Goal: Task Accomplishment & Management: Manage account settings

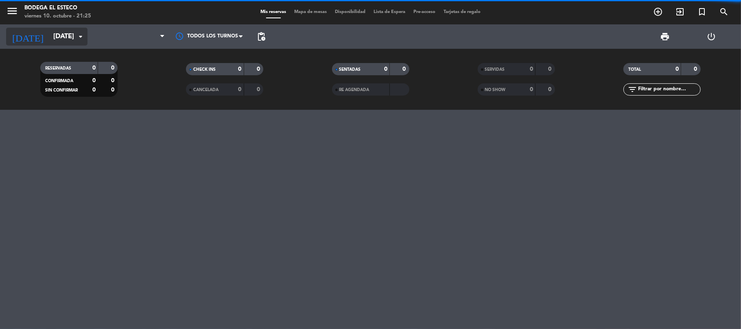
click at [68, 37] on input "[DATE]" at bounding box center [93, 37] width 88 height 16
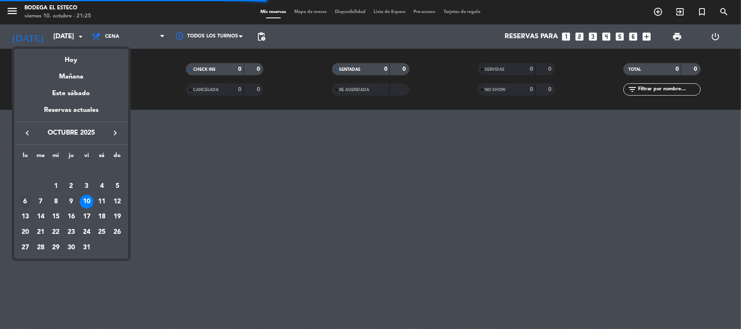
click at [24, 199] on div "6" at bounding box center [25, 202] width 14 height 14
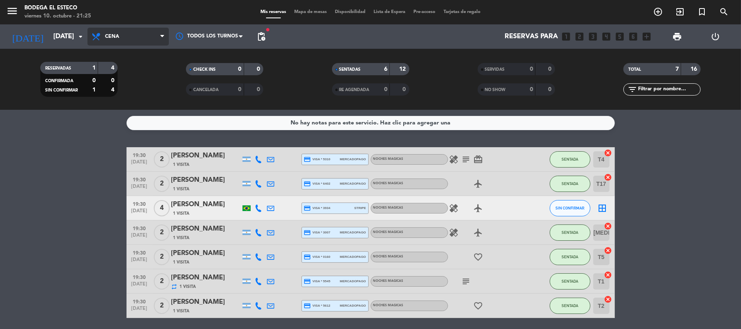
click at [100, 34] on icon at bounding box center [97, 37] width 12 height 10
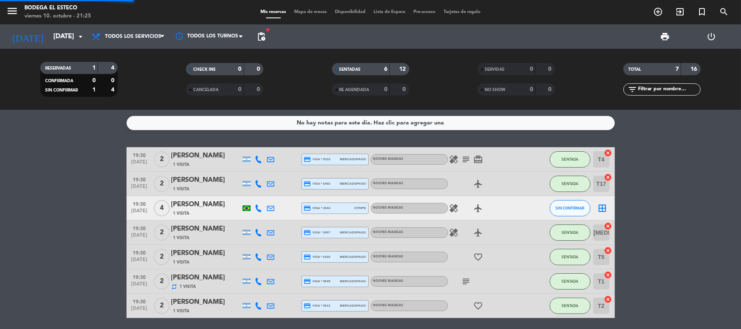
click at [116, 54] on div "menu Bodega El Esteco [DATE] 10. octubre - 21:25 Mis reservas Mapa de mesas Dis…" at bounding box center [370, 55] width 741 height 110
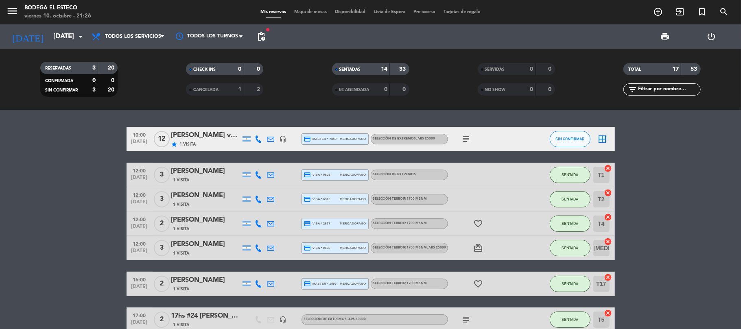
click at [463, 135] on icon "subject" at bounding box center [466, 139] width 10 height 10
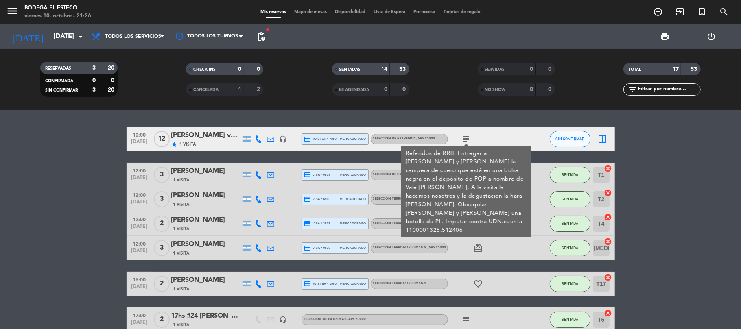
click at [521, 232] on div at bounding box center [532, 224] width 22 height 24
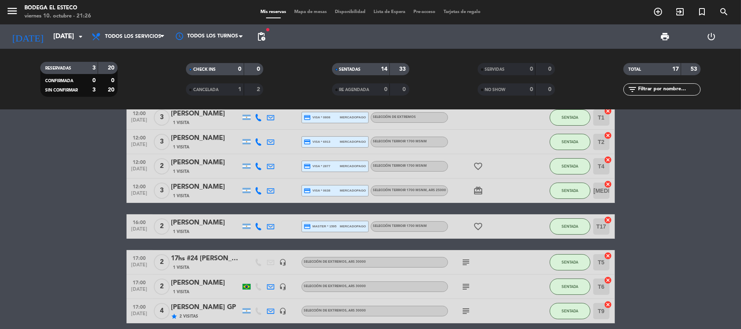
scroll to position [108, 0]
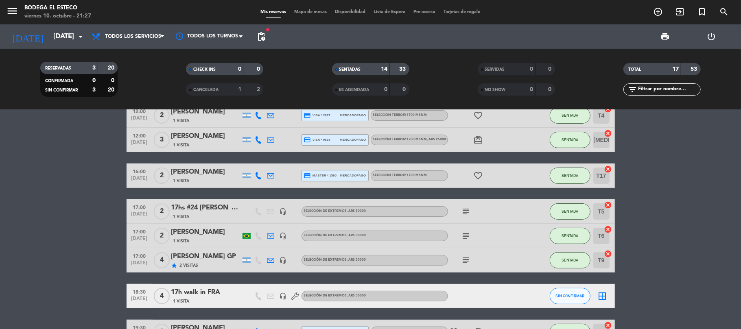
click at [255, 176] on icon at bounding box center [258, 175] width 7 height 7
click at [256, 175] on icon at bounding box center [258, 175] width 7 height 7
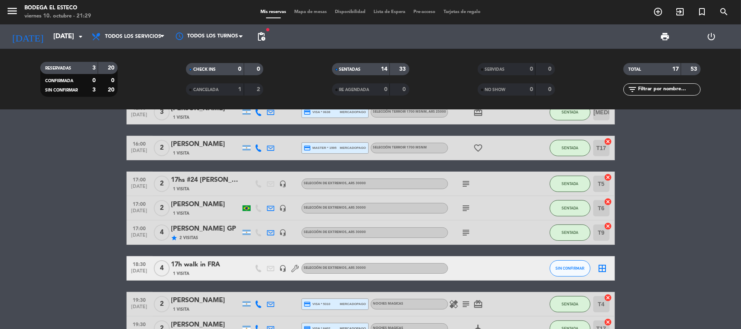
scroll to position [147, 0]
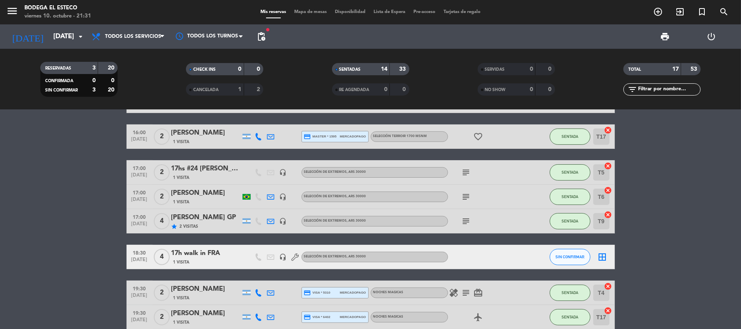
click at [183, 211] on div "17:00 [DATE] 4 [PERSON_NAME] GP star 2 Visitas headset_mic SELECCIÓN DE EXTREMO…" at bounding box center [371, 221] width 488 height 24
click at [50, 192] on bookings-row "10:00 [DATE] [PERSON_NAME] von [PERSON_NAME] star 1 Visita headset_mic credit_c…" at bounding box center [370, 216] width 741 height 472
click at [467, 216] on icon "subject" at bounding box center [466, 221] width 10 height 10
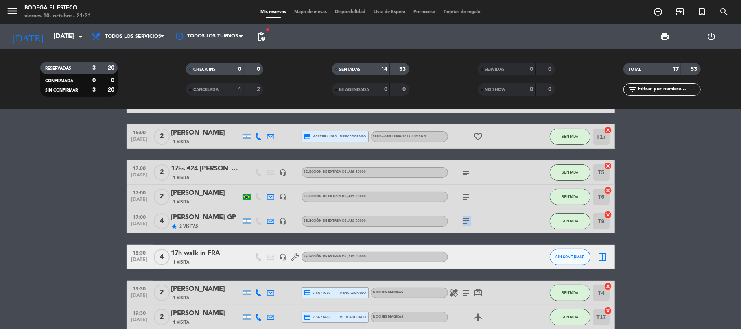
click at [467, 216] on icon "subject" at bounding box center [466, 221] width 10 height 10
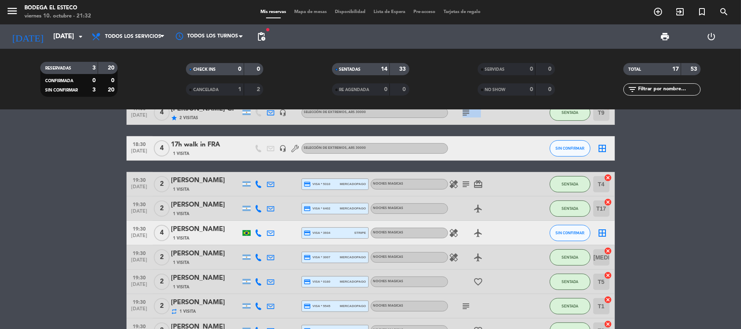
scroll to position [310, 0]
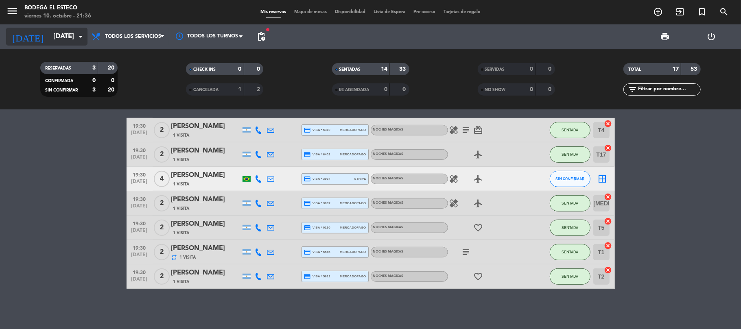
click at [85, 41] on input "[DATE]" at bounding box center [93, 37] width 88 height 16
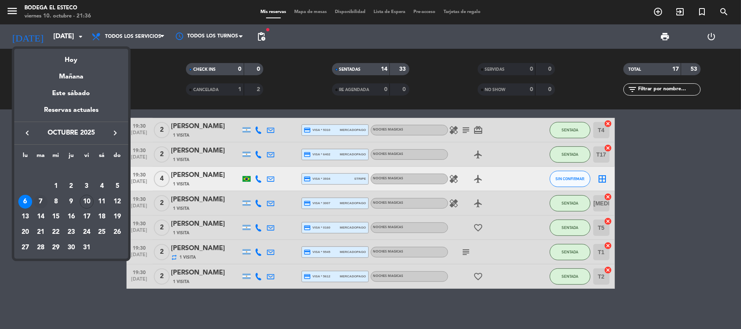
click at [41, 199] on div "7" at bounding box center [41, 202] width 14 height 14
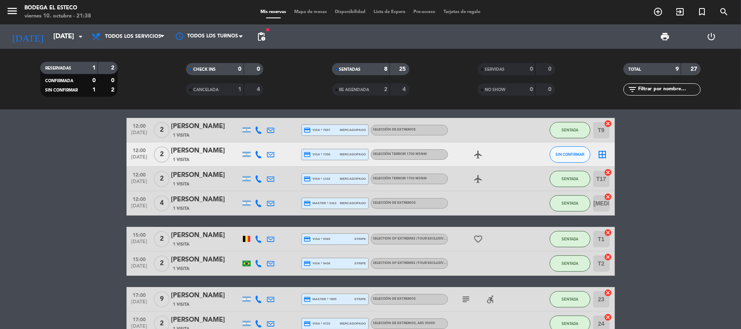
scroll to position [0, 0]
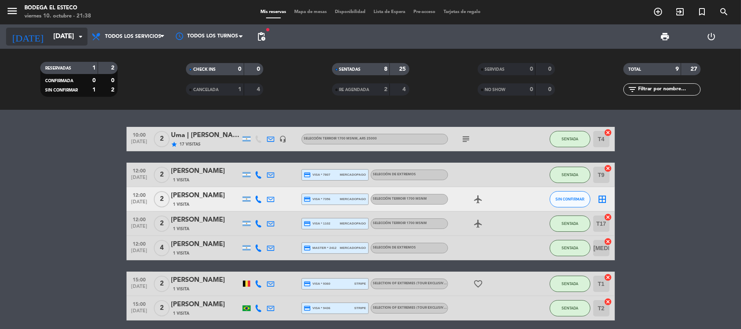
click at [69, 33] on input "[DATE]" at bounding box center [93, 37] width 88 height 16
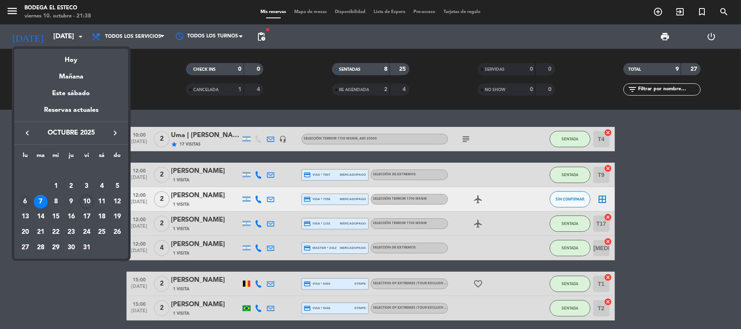
click at [25, 199] on div "6" at bounding box center [25, 202] width 14 height 14
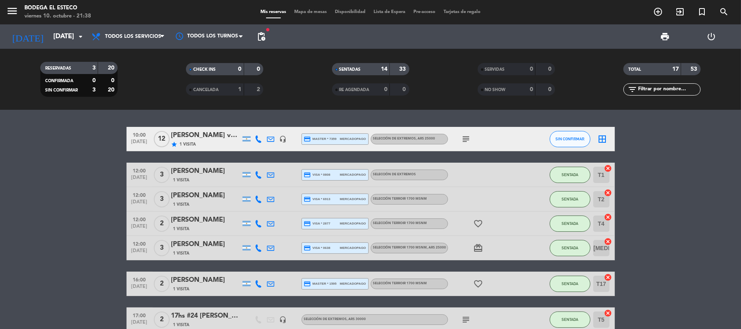
click at [464, 139] on icon "subject" at bounding box center [466, 139] width 10 height 10
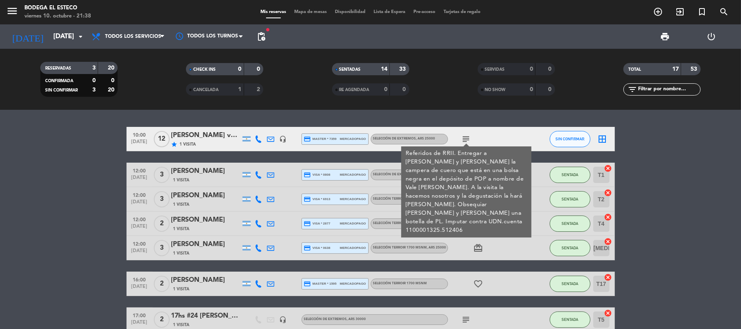
click at [464, 139] on icon "subject" at bounding box center [466, 139] width 10 height 10
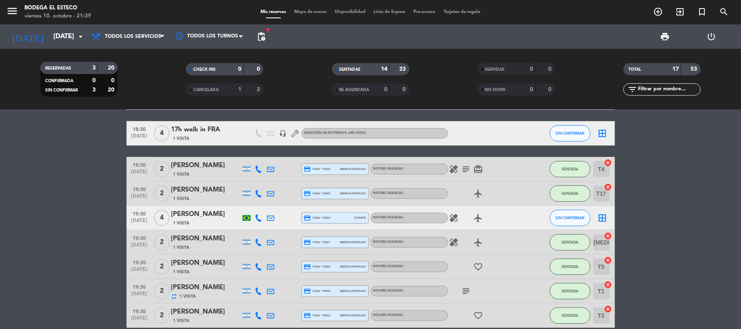
scroll to position [310, 0]
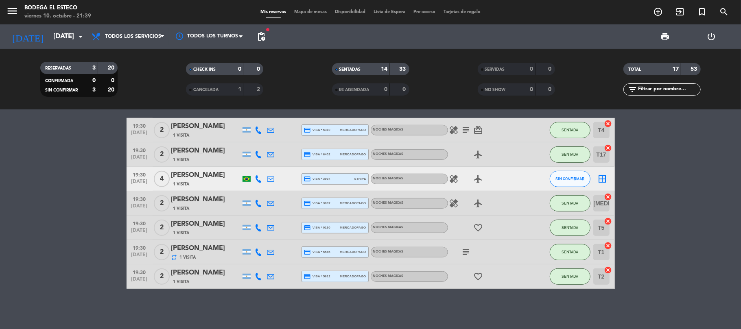
click at [467, 250] on icon "subject" at bounding box center [466, 252] width 10 height 10
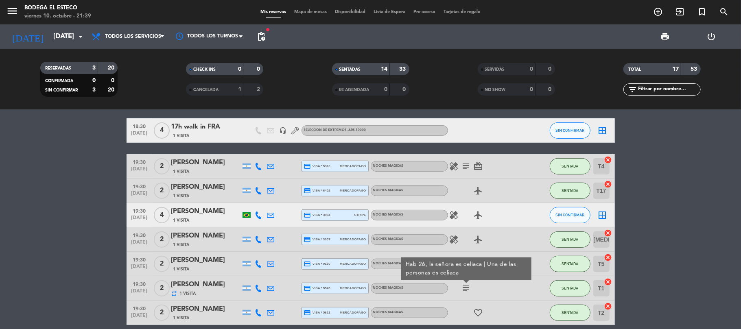
scroll to position [256, 0]
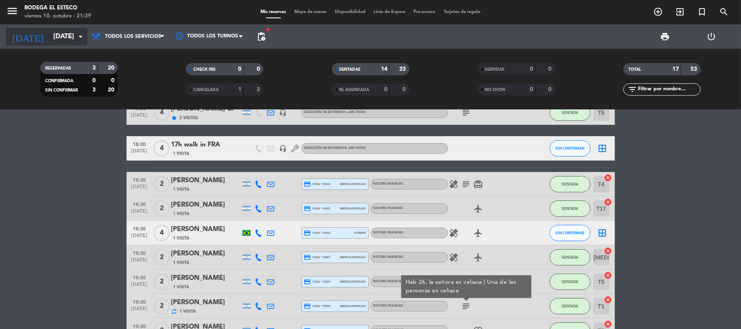
click at [81, 37] on icon "arrow_drop_down" at bounding box center [81, 37] width 10 height 10
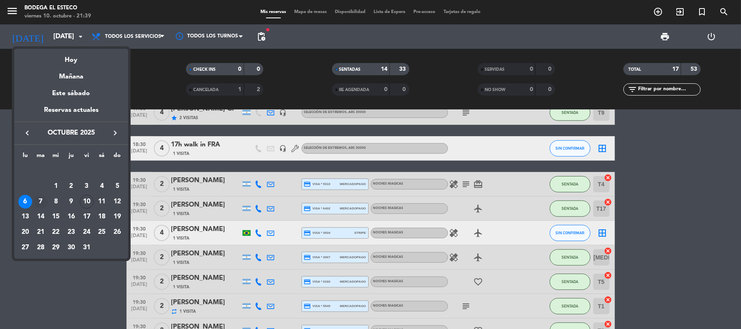
click at [42, 197] on div "7" at bounding box center [41, 202] width 14 height 14
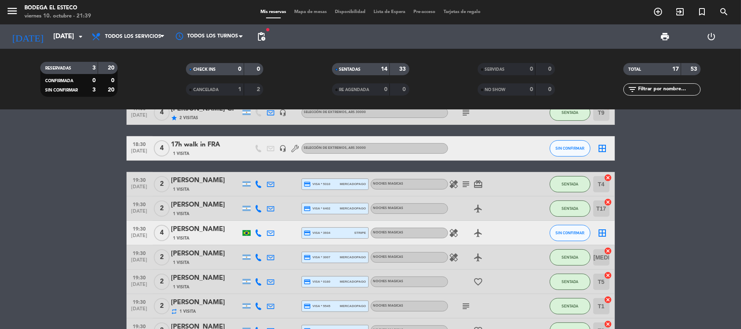
type input "[DATE]"
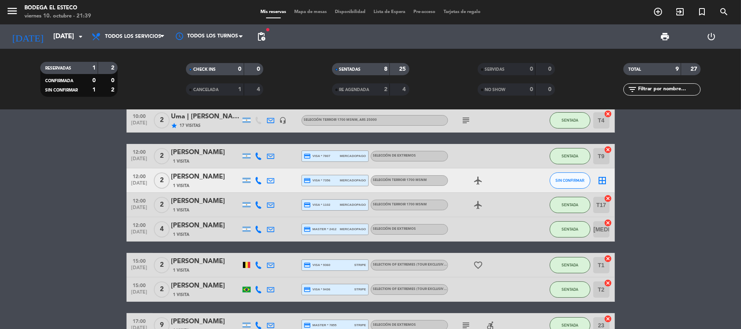
scroll to position [0, 0]
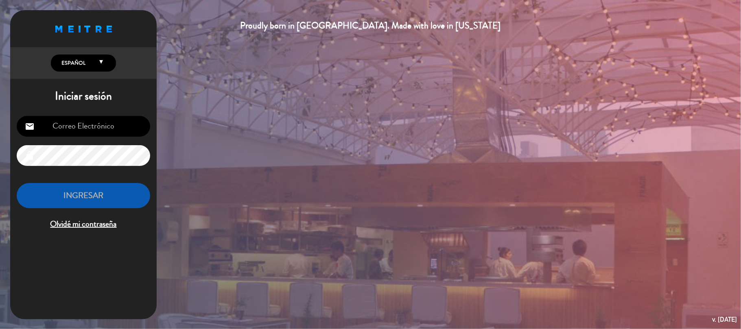
type input "[EMAIL_ADDRESS][DOMAIN_NAME]"
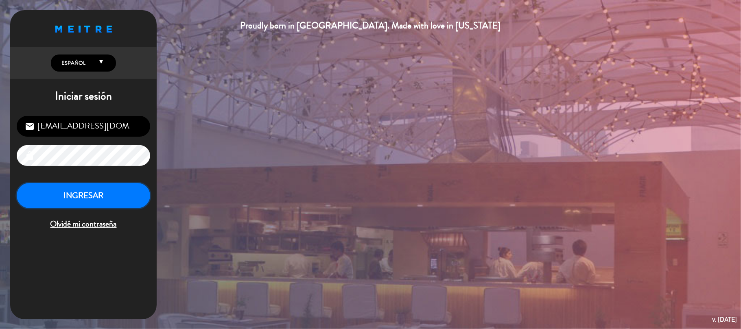
click at [106, 194] on button "INGRESAR" at bounding box center [83, 196] width 133 height 26
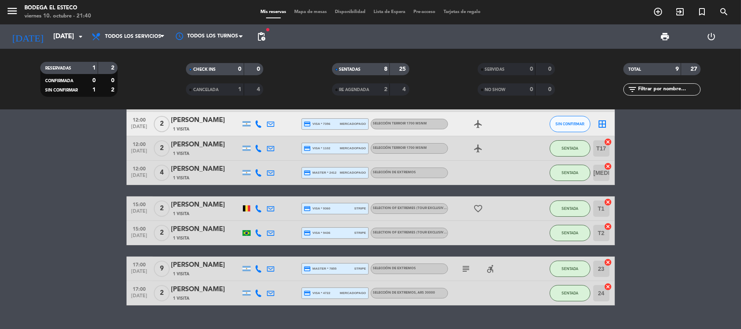
scroll to position [92, 0]
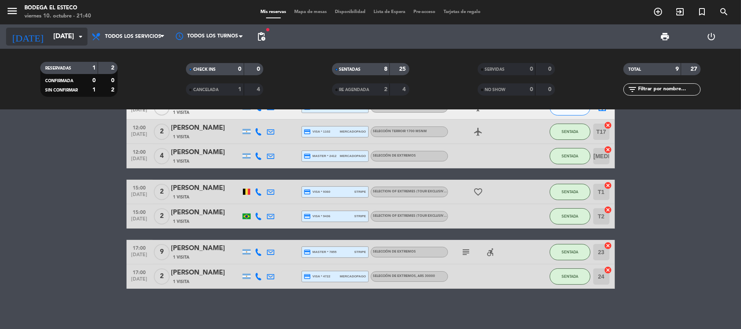
click at [81, 29] on input "[DATE]" at bounding box center [93, 37] width 88 height 16
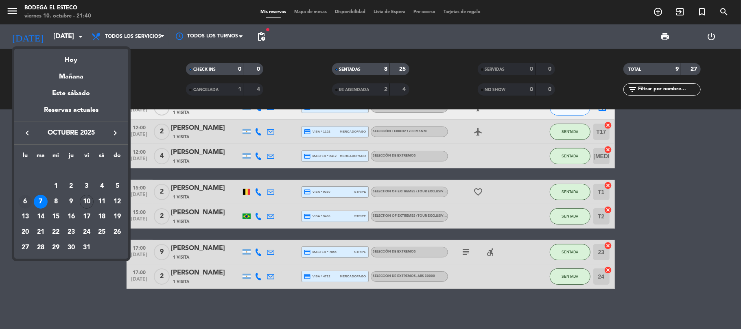
click at [22, 197] on div "6" at bounding box center [25, 202] width 14 height 14
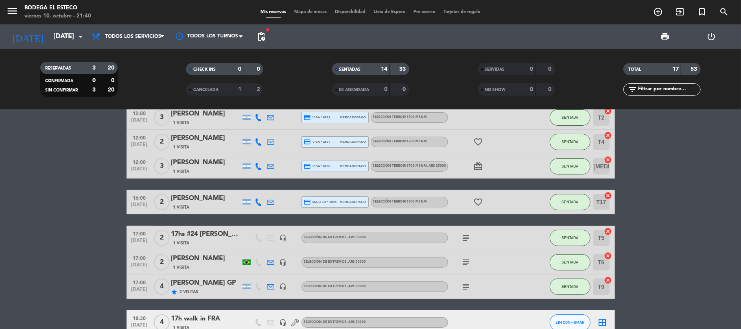
scroll to position [108, 0]
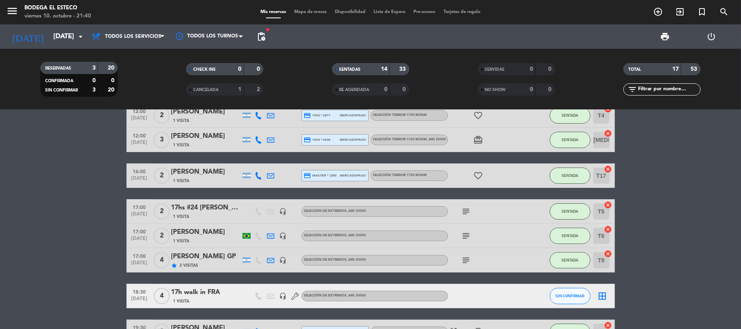
click at [467, 259] on icon "subject" at bounding box center [466, 261] width 10 height 10
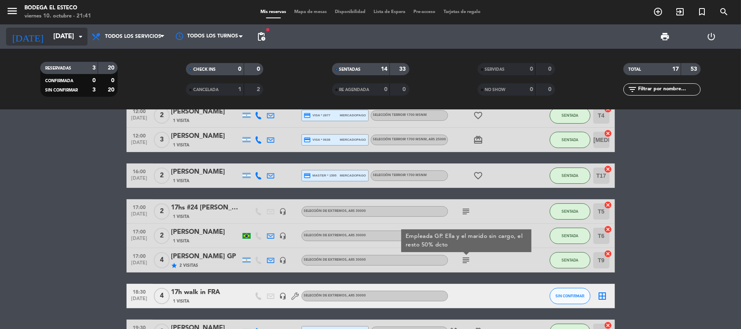
click at [58, 38] on input "[DATE]" at bounding box center [93, 37] width 88 height 16
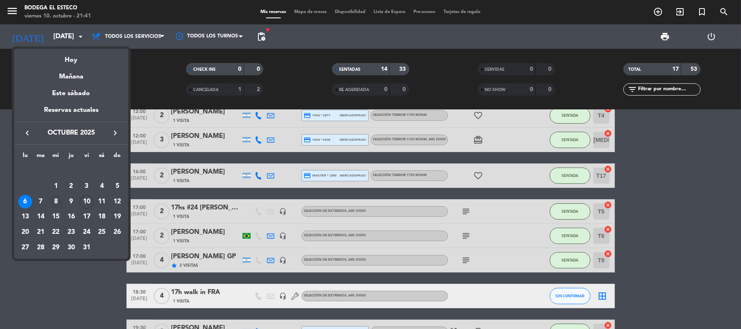
click at [55, 199] on div "8" at bounding box center [56, 202] width 14 height 14
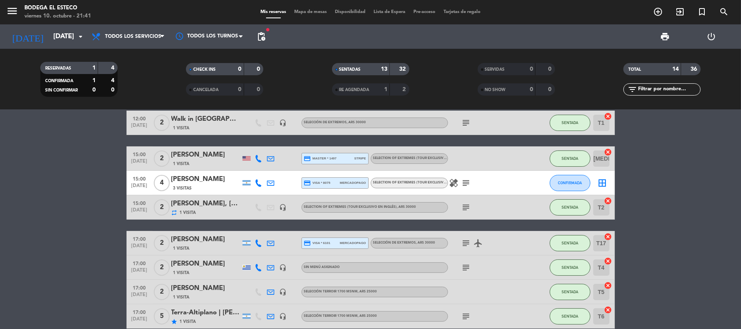
scroll to position [0, 0]
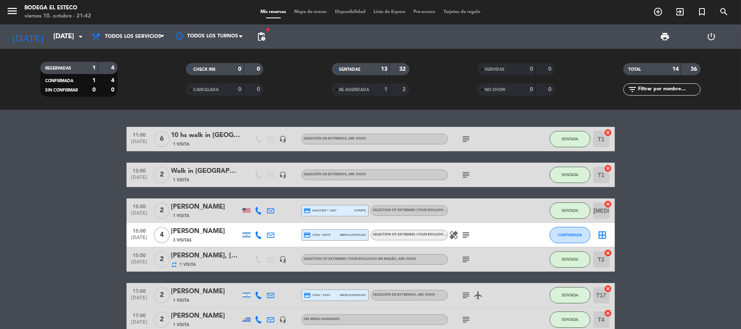
click at [466, 136] on icon "subject" at bounding box center [466, 139] width 10 height 10
click at [214, 135] on div "10 hs walk in [GEOGRAPHIC_DATA]" at bounding box center [205, 135] width 69 height 11
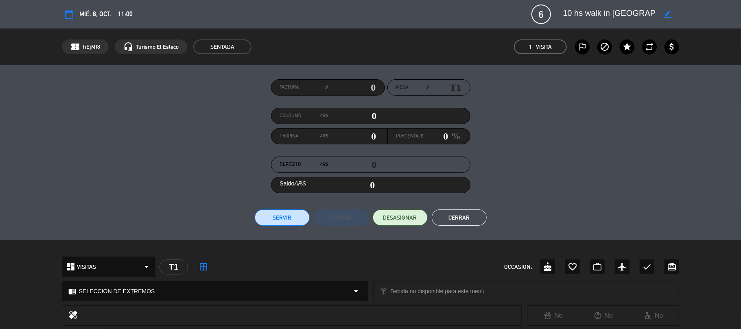
click at [434, 212] on button "Cerrar" at bounding box center [459, 218] width 55 height 16
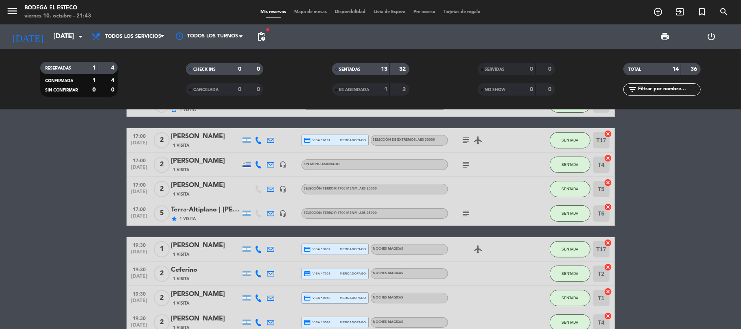
scroll to position [163, 0]
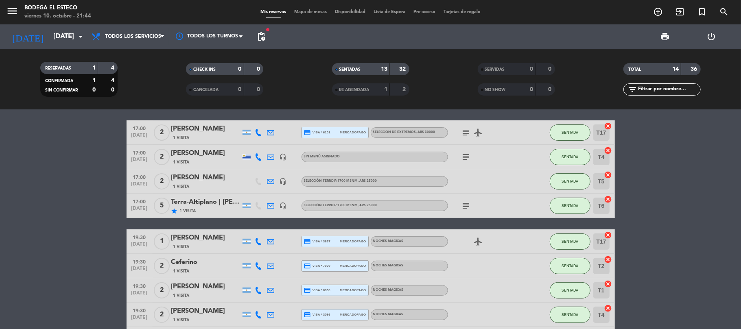
click at [464, 201] on icon "subject" at bounding box center [466, 206] width 10 height 10
click at [465, 201] on icon "subject" at bounding box center [466, 206] width 10 height 10
click at [217, 207] on div "Terra-Altiplano | [PERSON_NAME]" at bounding box center [205, 202] width 69 height 11
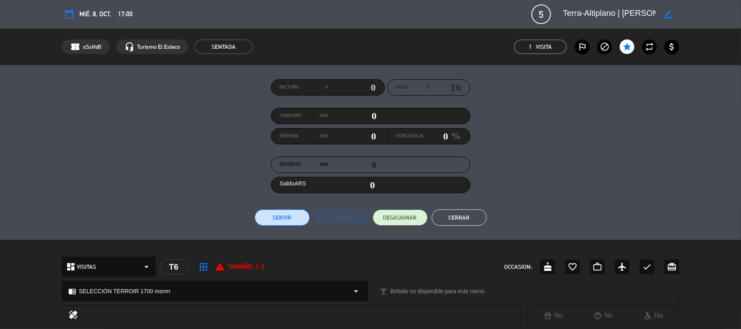
click at [441, 214] on button "Cerrar" at bounding box center [459, 218] width 55 height 16
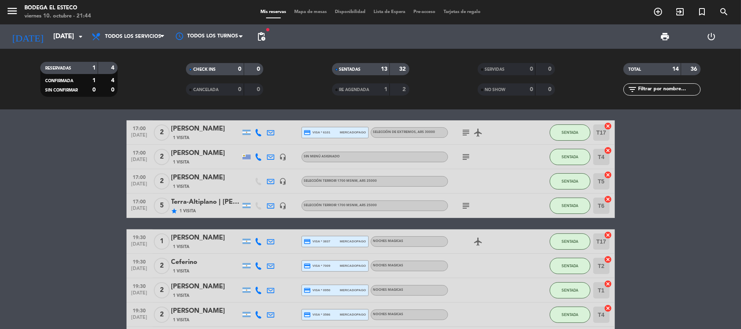
click at [482, 199] on div "subject" at bounding box center [484, 206] width 73 height 24
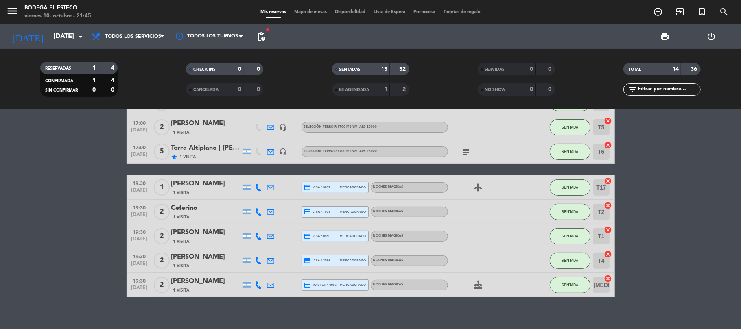
click at [192, 147] on div "Terra-Altiplano | [PERSON_NAME]" at bounding box center [205, 148] width 69 height 11
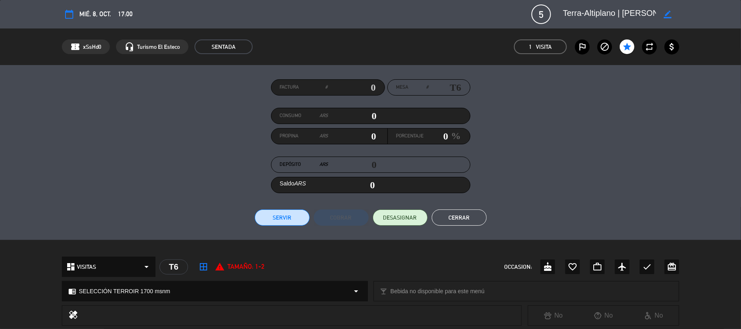
click at [472, 212] on button "Cerrar" at bounding box center [459, 218] width 55 height 16
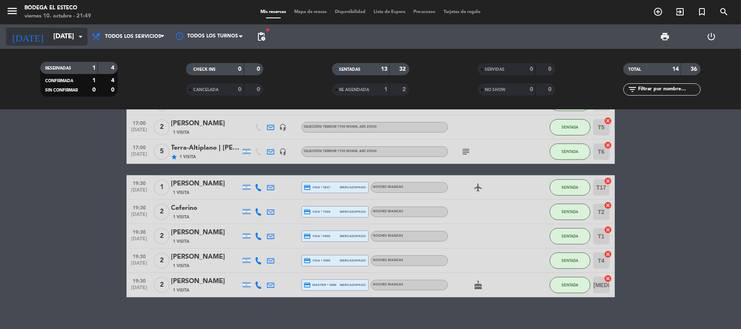
click at [58, 37] on input "[DATE]" at bounding box center [93, 37] width 88 height 16
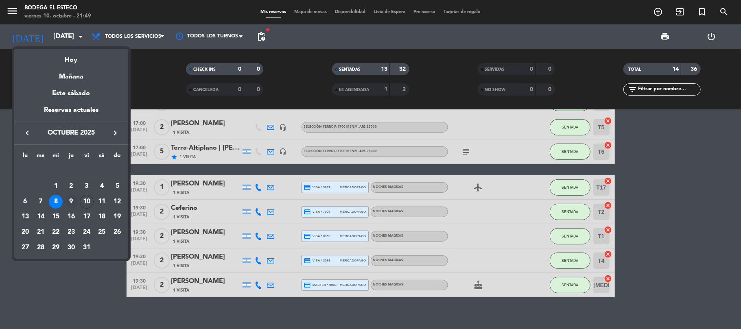
click at [73, 198] on div "9" at bounding box center [71, 202] width 14 height 14
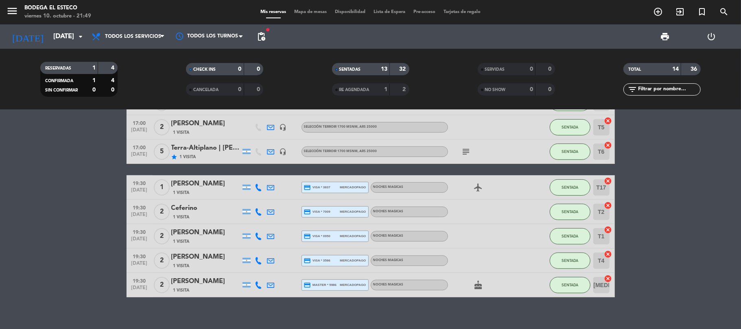
type input "[DEMOGRAPHIC_DATA][DATE]"
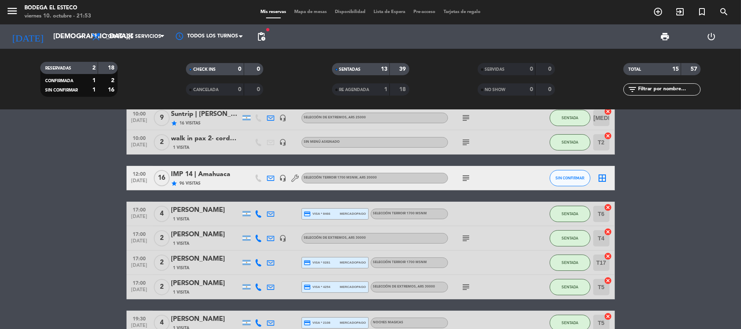
scroll to position [108, 0]
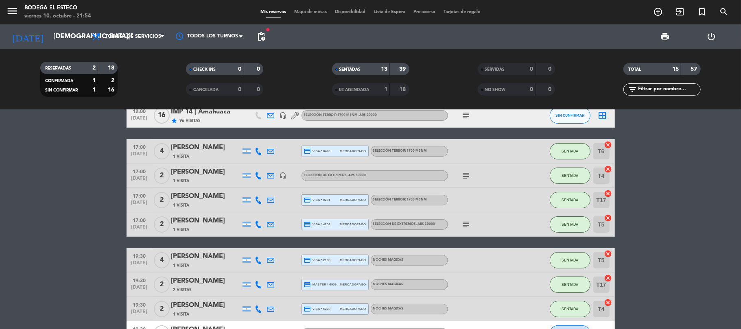
click at [259, 221] on icon at bounding box center [258, 224] width 7 height 7
drag, startPoint x: 288, startPoint y: 230, endPoint x: 282, endPoint y: 224, distance: 9.2
click at [288, 229] on div at bounding box center [283, 224] width 12 height 24
click at [258, 193] on div at bounding box center [259, 200] width 12 height 24
click at [258, 194] on div at bounding box center [259, 200] width 12 height 24
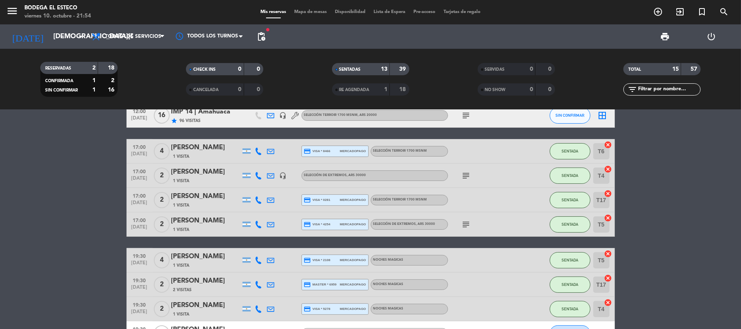
click at [260, 199] on icon at bounding box center [258, 200] width 7 height 7
click at [303, 210] on div "17:00 [DATE] 2 [PERSON_NAME] 1 Visita [PHONE_NUMBER] Copiar content_paste | cre…" at bounding box center [371, 200] width 488 height 24
click at [271, 170] on div at bounding box center [271, 176] width 12 height 24
click at [272, 175] on icon at bounding box center [270, 175] width 7 height 7
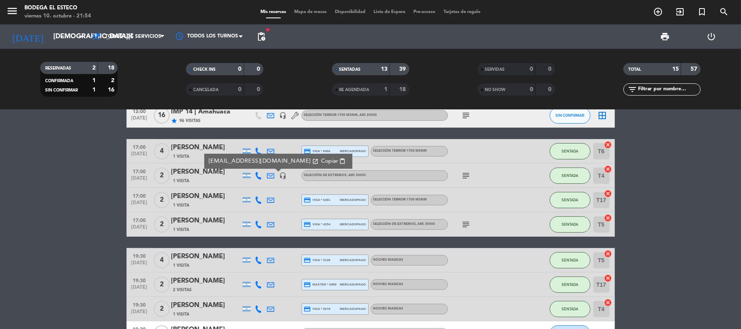
click at [291, 180] on div at bounding box center [295, 176] width 12 height 24
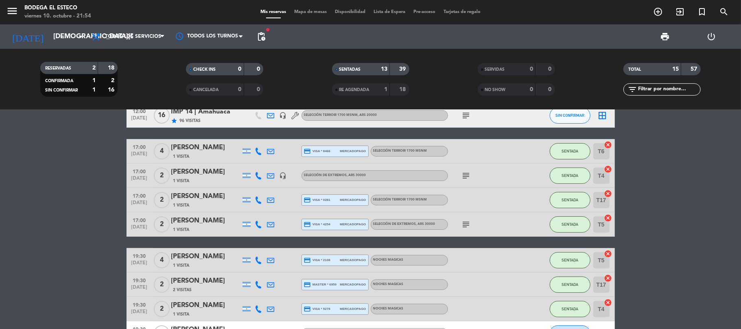
click at [258, 169] on div at bounding box center [259, 176] width 12 height 24
click at [258, 173] on icon at bounding box center [258, 175] width 7 height 7
click at [296, 168] on div at bounding box center [295, 176] width 12 height 24
click at [259, 149] on icon at bounding box center [258, 151] width 7 height 7
click at [259, 150] on icon at bounding box center [258, 151] width 7 height 7
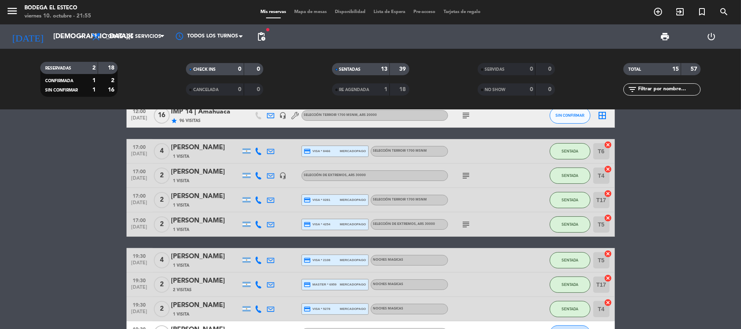
click at [463, 176] on icon "subject" at bounding box center [466, 176] width 10 height 10
click at [466, 222] on icon "subject" at bounding box center [466, 225] width 10 height 10
click at [540, 225] on div at bounding box center [532, 224] width 22 height 24
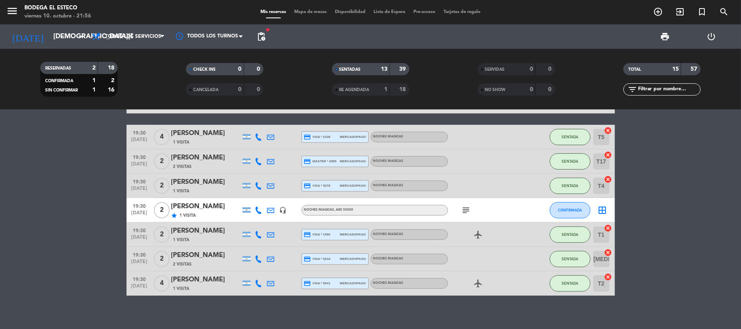
scroll to position [238, 0]
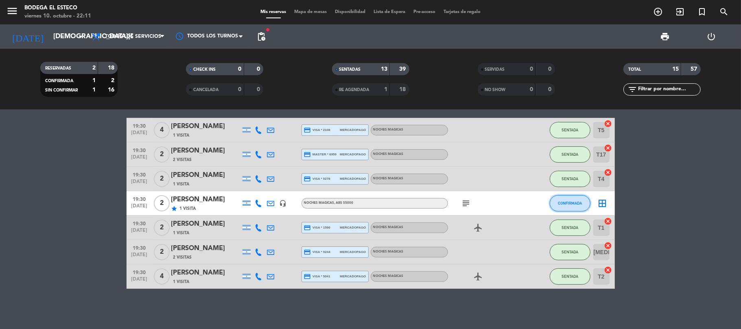
click at [567, 201] on span "CONFIRMADA" at bounding box center [570, 203] width 24 height 4
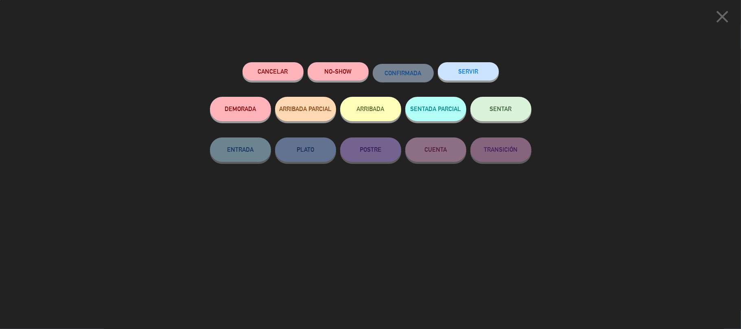
click at [494, 121] on div "SENTAR" at bounding box center [500, 117] width 61 height 41
click at [490, 107] on span "SENTAR" at bounding box center [501, 108] width 22 height 7
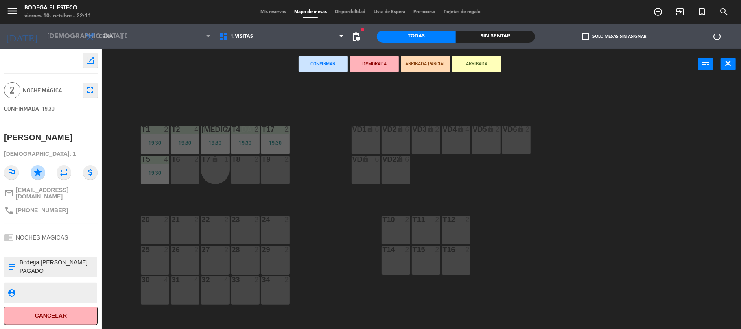
click at [243, 173] on div "T8 2" at bounding box center [245, 170] width 28 height 28
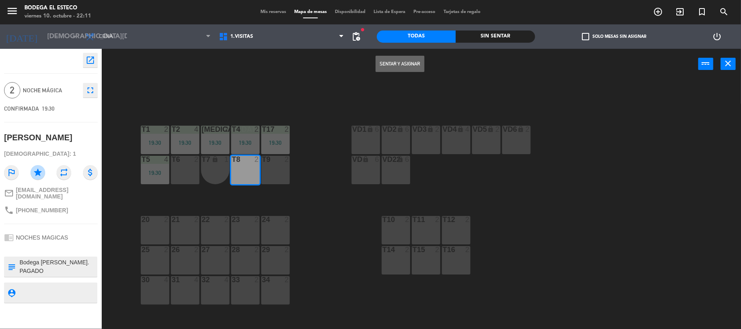
click at [407, 62] on button "Sentar y Asignar" at bounding box center [400, 64] width 49 height 16
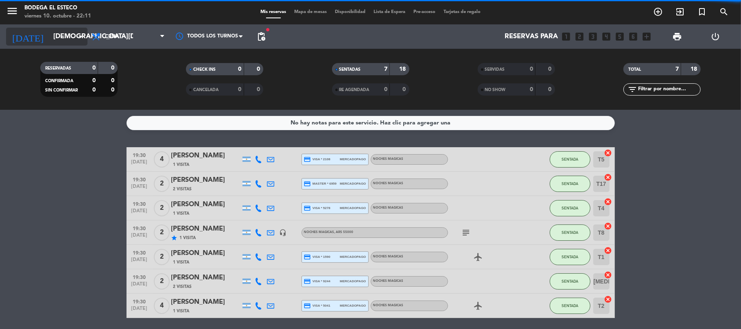
click at [67, 36] on input "[DEMOGRAPHIC_DATA][DATE]" at bounding box center [93, 37] width 88 height 16
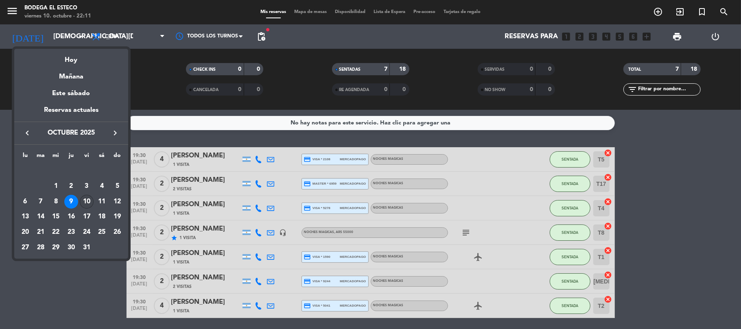
click at [89, 201] on div "10" at bounding box center [87, 202] width 14 height 14
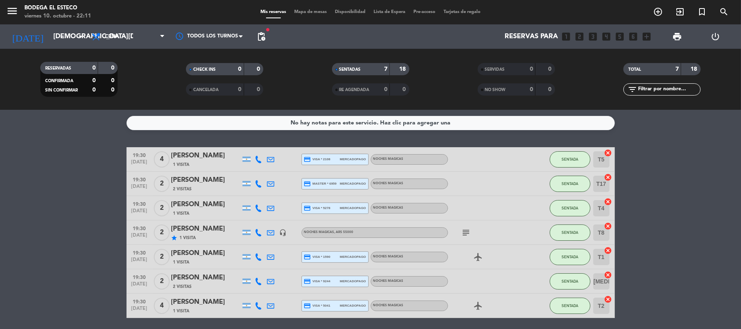
type input "[DATE]"
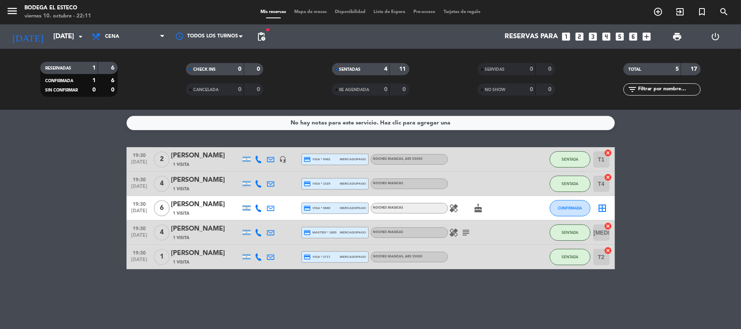
click at [267, 207] on icon at bounding box center [270, 208] width 7 height 7
click at [328, 192] on span "Copiar" at bounding box center [336, 194] width 17 height 9
click at [586, 210] on button "CONFIRMADA" at bounding box center [570, 208] width 41 height 16
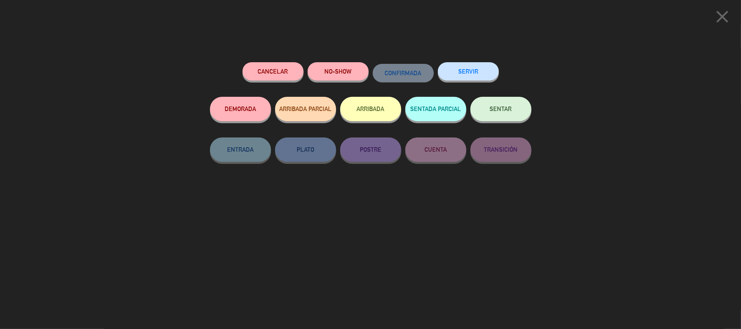
click at [511, 114] on button "SENTAR" at bounding box center [500, 109] width 61 height 24
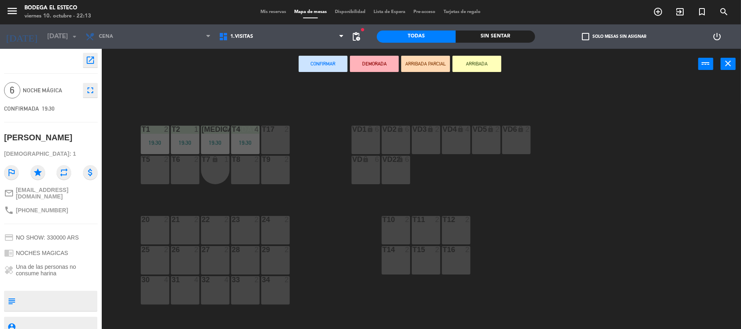
click at [279, 145] on div "T17 2" at bounding box center [275, 140] width 28 height 28
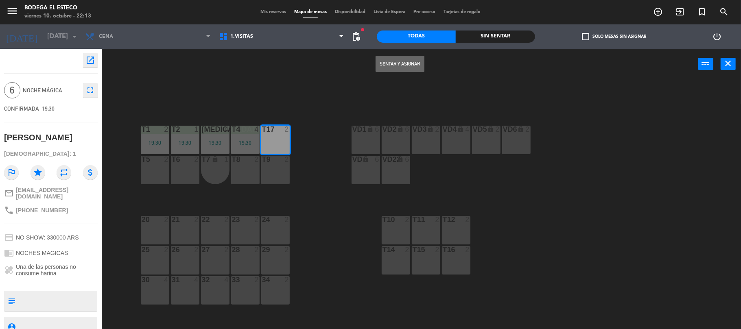
click at [385, 64] on button "Sentar y Asignar" at bounding box center [400, 64] width 49 height 16
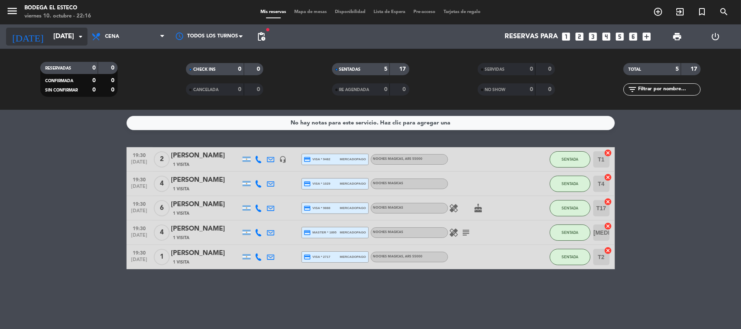
click at [66, 38] on input "[DATE]" at bounding box center [93, 37] width 88 height 16
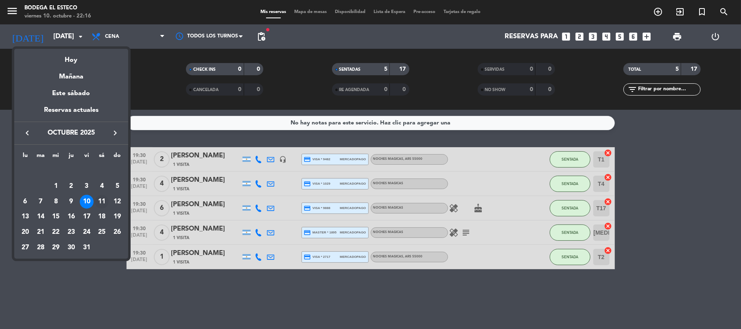
click at [103, 204] on div "11" at bounding box center [102, 202] width 14 height 14
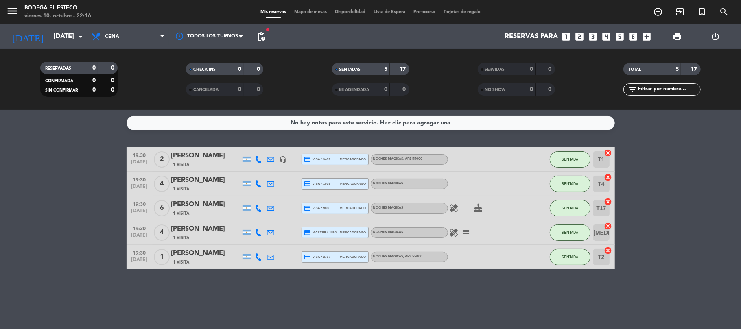
type input "[DATE]"
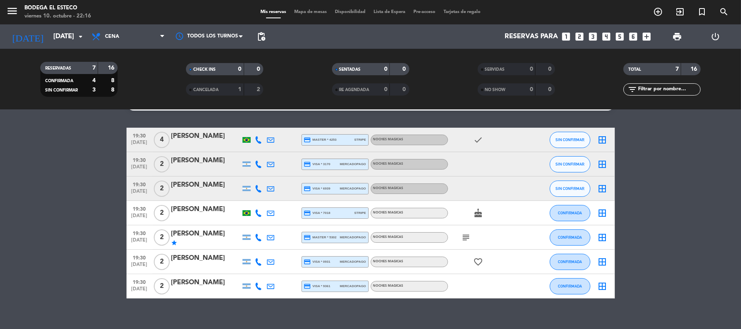
scroll to position [29, 0]
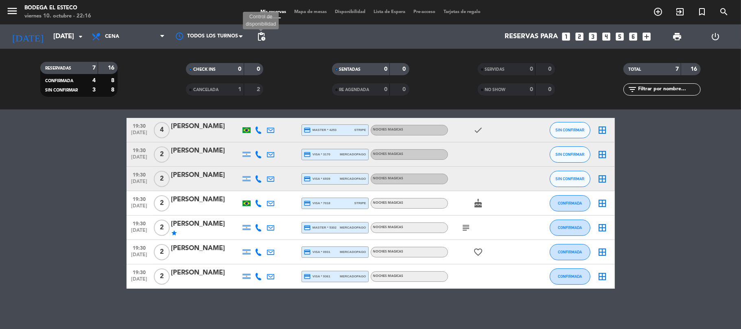
click at [257, 36] on span "pending_actions" at bounding box center [261, 37] width 10 height 10
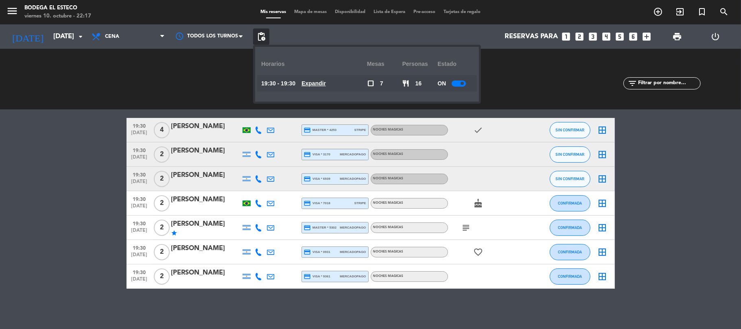
click at [456, 82] on div at bounding box center [459, 84] width 14 height 6
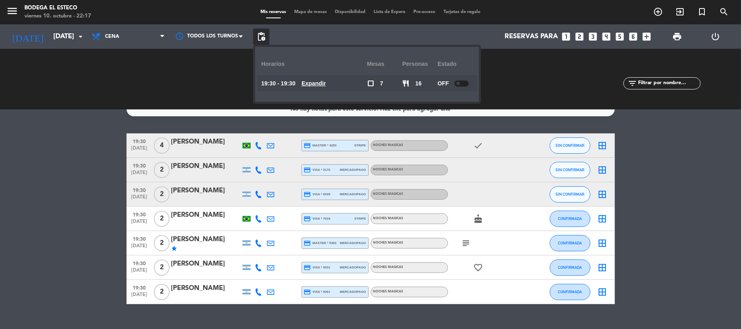
scroll to position [0, 0]
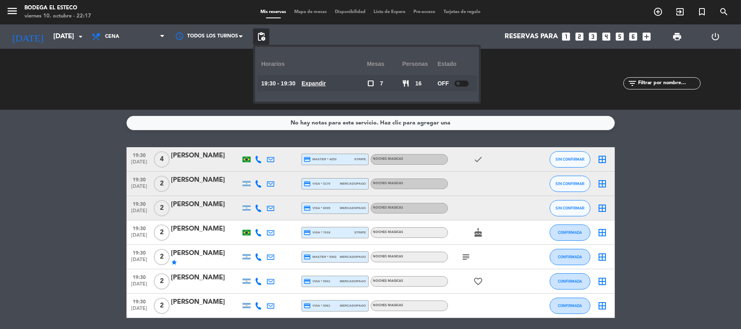
click at [466, 256] on icon "subject" at bounding box center [466, 257] width 10 height 10
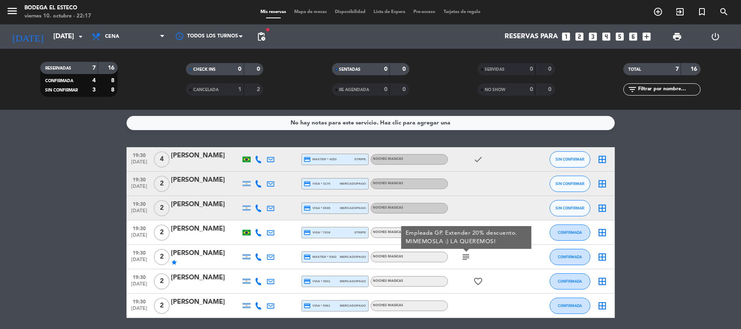
click at [466, 256] on icon "subject" at bounding box center [466, 257] width 10 height 10
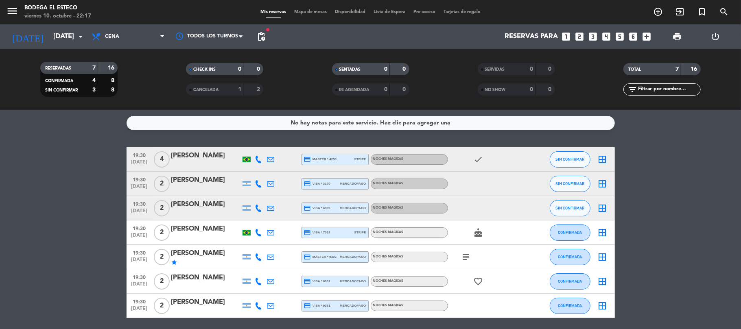
click at [211, 254] on div "[PERSON_NAME]" at bounding box center [205, 253] width 69 height 11
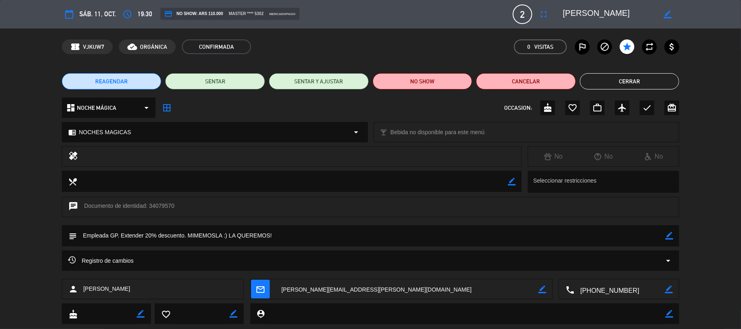
click at [597, 78] on button "Cerrar" at bounding box center [630, 81] width 100 height 16
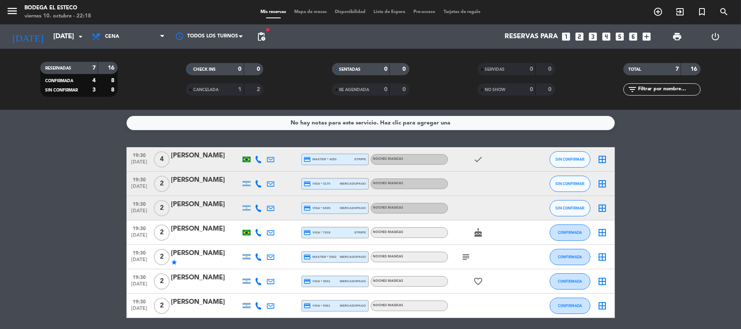
click at [469, 259] on icon "subject" at bounding box center [466, 257] width 10 height 10
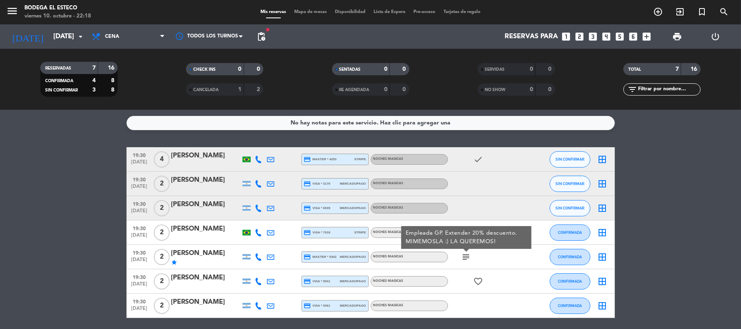
click at [469, 259] on icon "subject" at bounding box center [466, 257] width 10 height 10
